Goal: Communication & Community: Share content

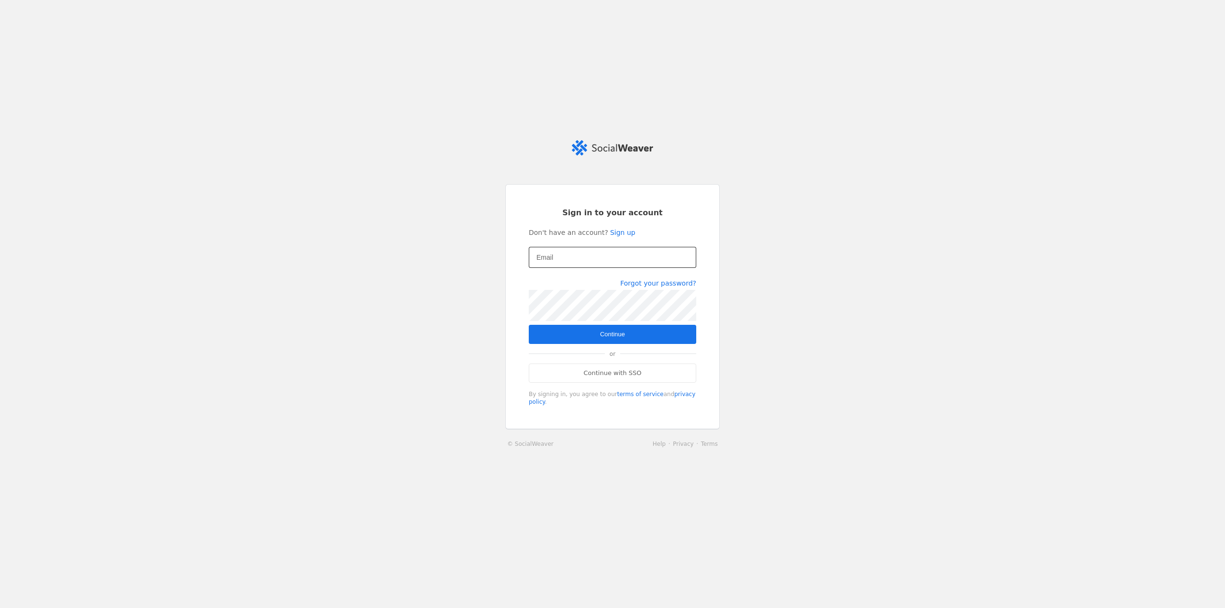
click at [627, 268] on div at bounding box center [612, 257] width 152 height 21
type input "[EMAIL_ADDRESS][PERSON_NAME][DOMAIN_NAME]"
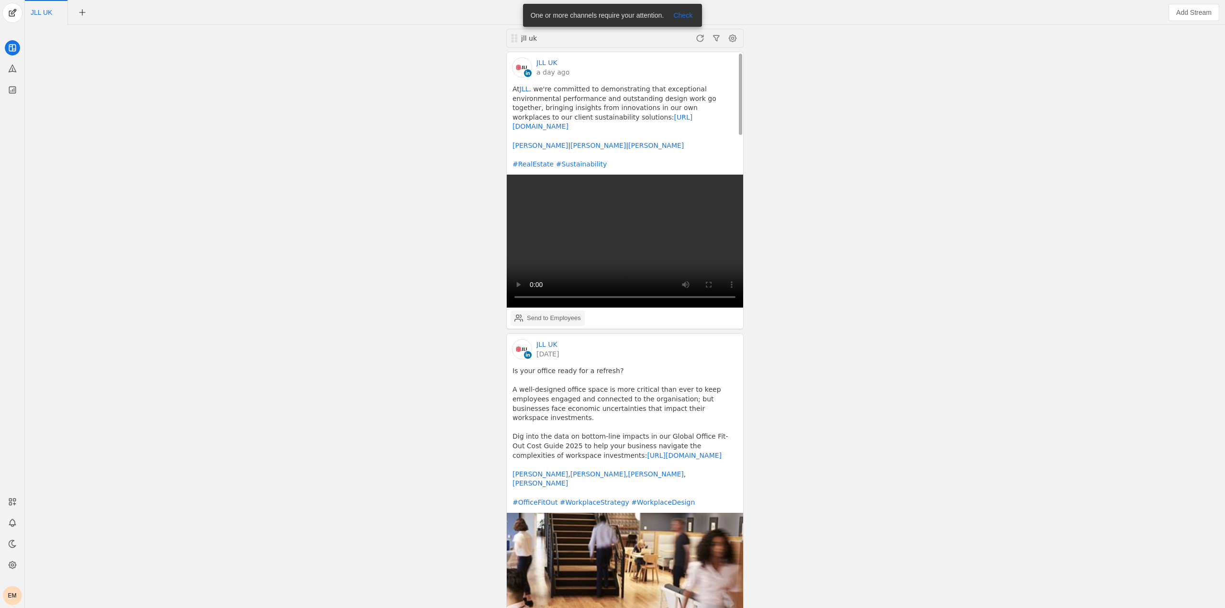
click at [544, 313] on div "Send to Employees" at bounding box center [554, 318] width 54 height 10
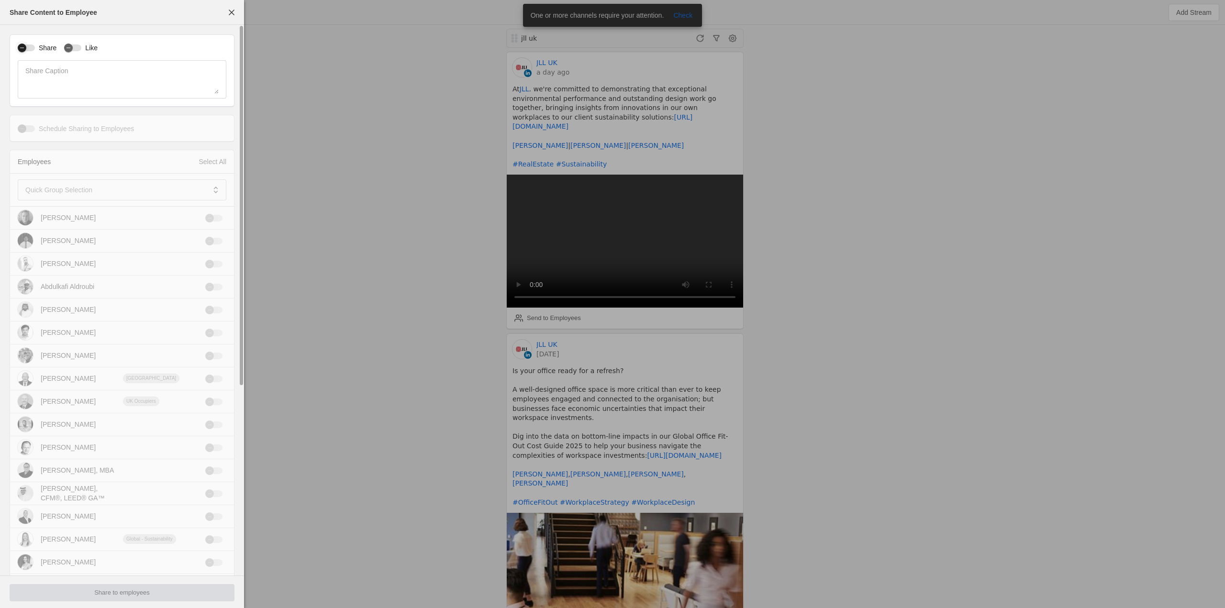
drag, startPoint x: 30, startPoint y: 49, endPoint x: 52, endPoint y: 55, distance: 23.2
click at [30, 48] on div "button" at bounding box center [26, 47] width 17 height 7
click at [69, 51] on icon "button" at bounding box center [69, 48] width 6 height 6
click at [100, 188] on span at bounding box center [115, 190] width 180 height 10
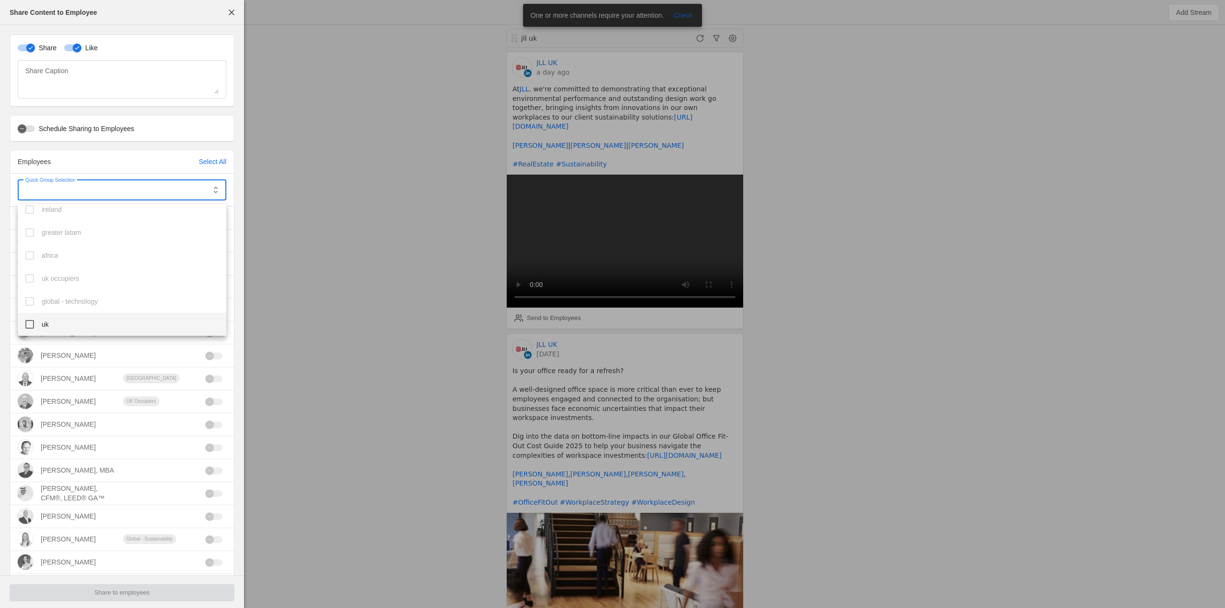
click at [29, 322] on mat-pseudo-checkbox at bounding box center [29, 324] width 9 height 9
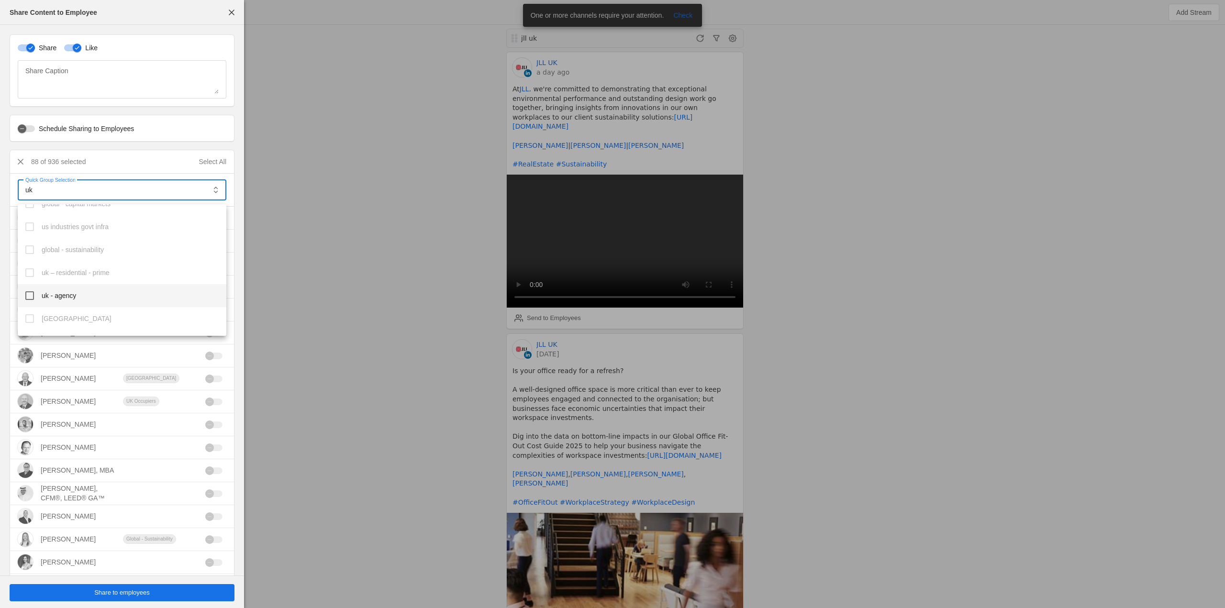
click at [34, 292] on mat-option "uk - agency" at bounding box center [122, 295] width 209 height 23
click at [32, 241] on mat-pseudo-checkbox at bounding box center [29, 242] width 9 height 9
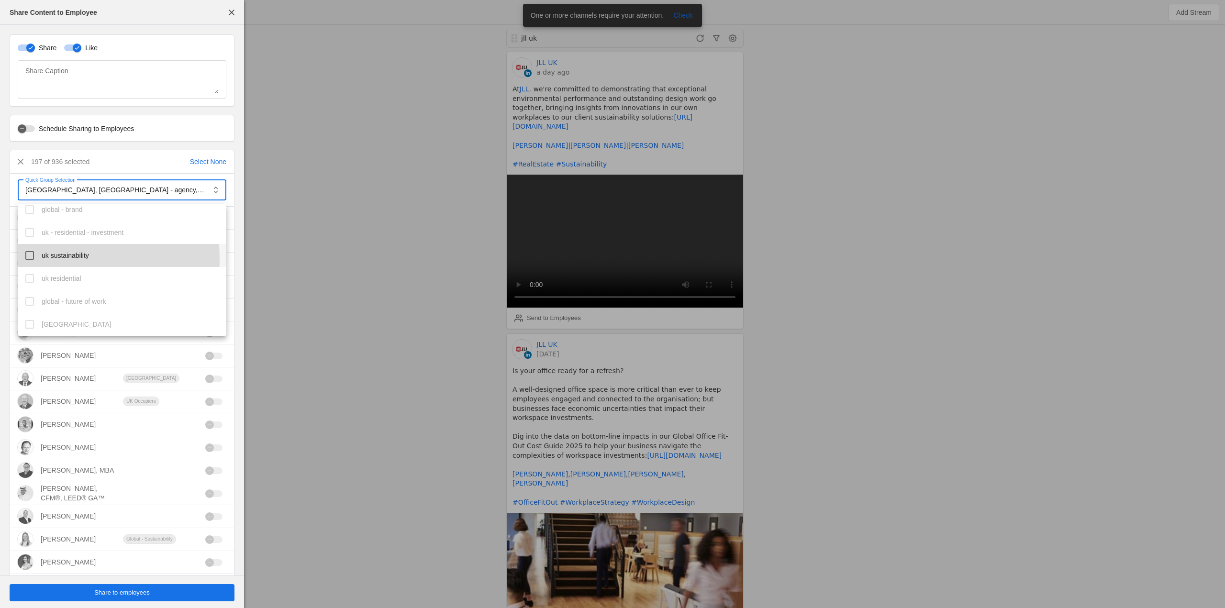
click at [37, 259] on mat-option "uk sustainability" at bounding box center [122, 255] width 209 height 23
click at [32, 255] on mat-pseudo-checkbox at bounding box center [29, 251] width 9 height 9
click at [272, 227] on div at bounding box center [612, 304] width 1225 height 608
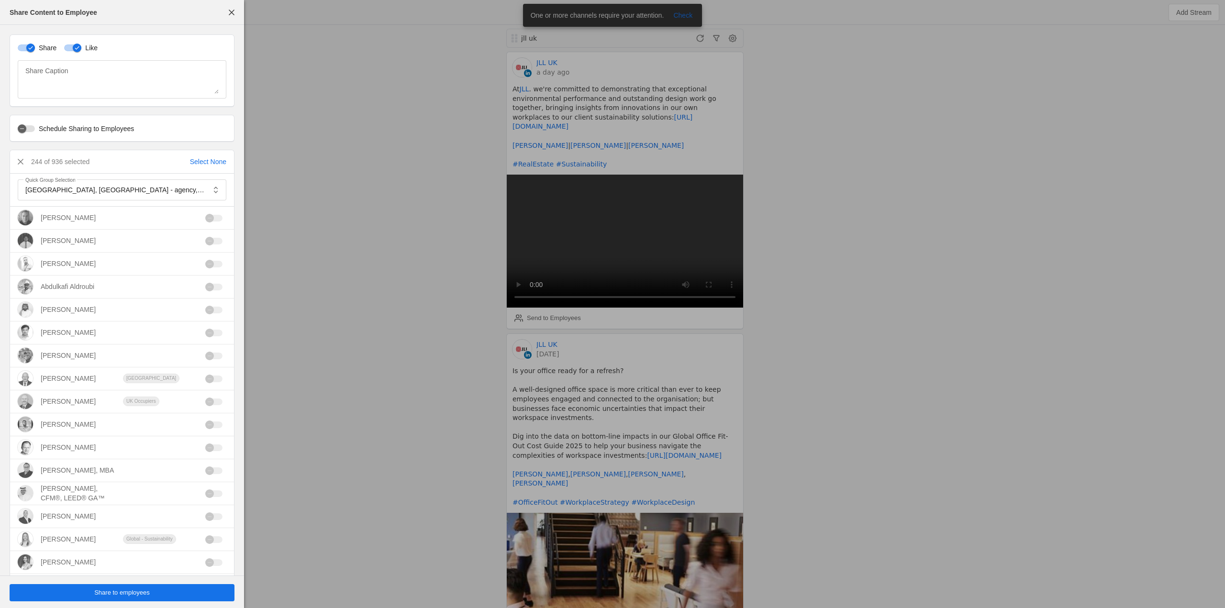
click at [118, 594] on span "Share to employees" at bounding box center [121, 593] width 55 height 10
